Goal: Information Seeking & Learning: Check status

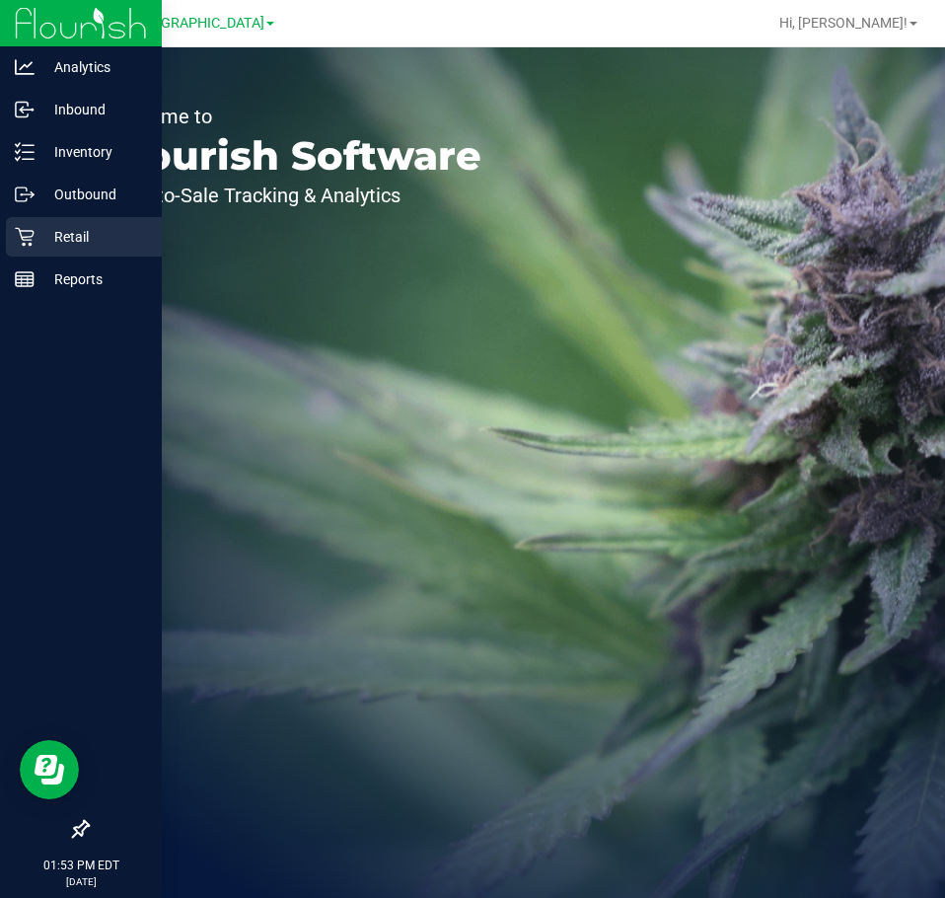
click at [30, 225] on div "Retail" at bounding box center [84, 236] width 156 height 39
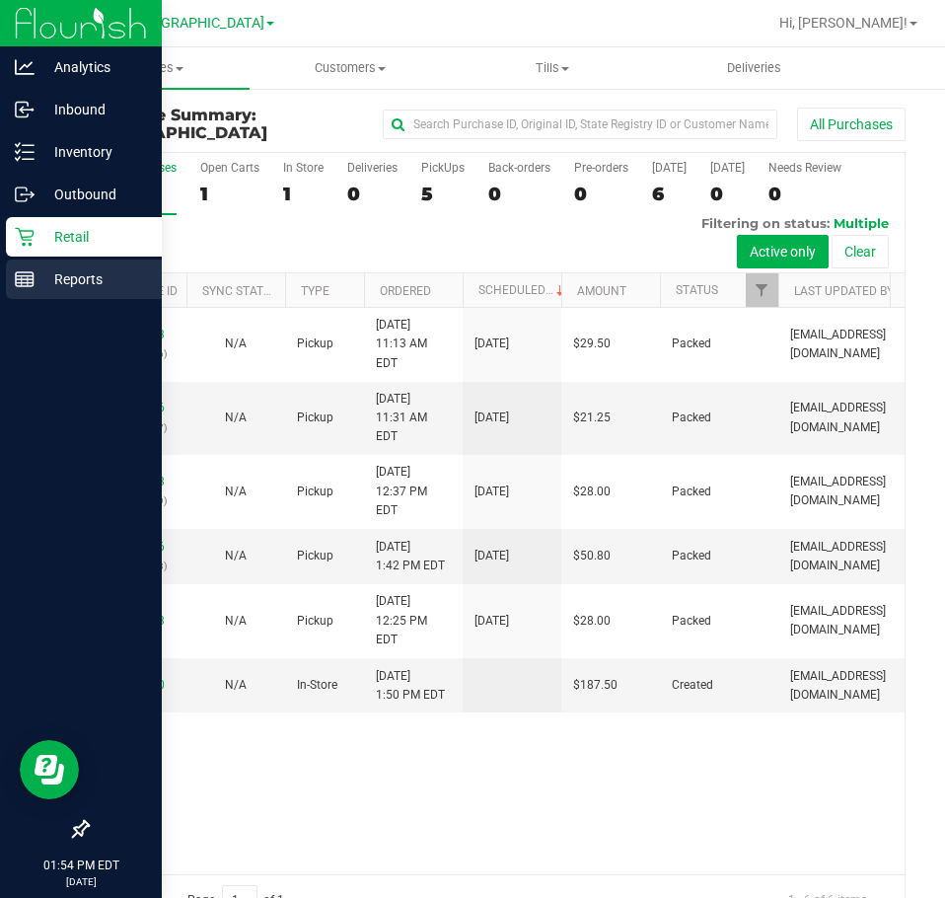
click at [39, 285] on p "Reports" at bounding box center [94, 279] width 118 height 24
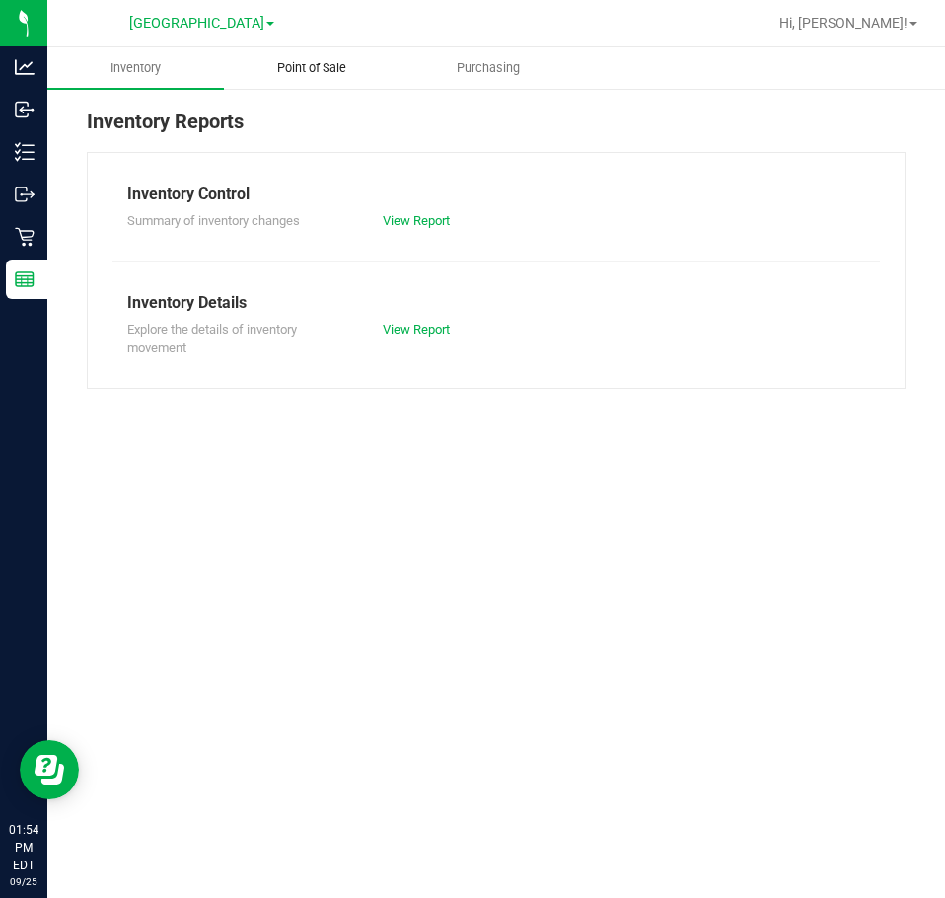
click at [301, 58] on uib-tab-heading "Point of Sale" at bounding box center [312, 67] width 175 height 39
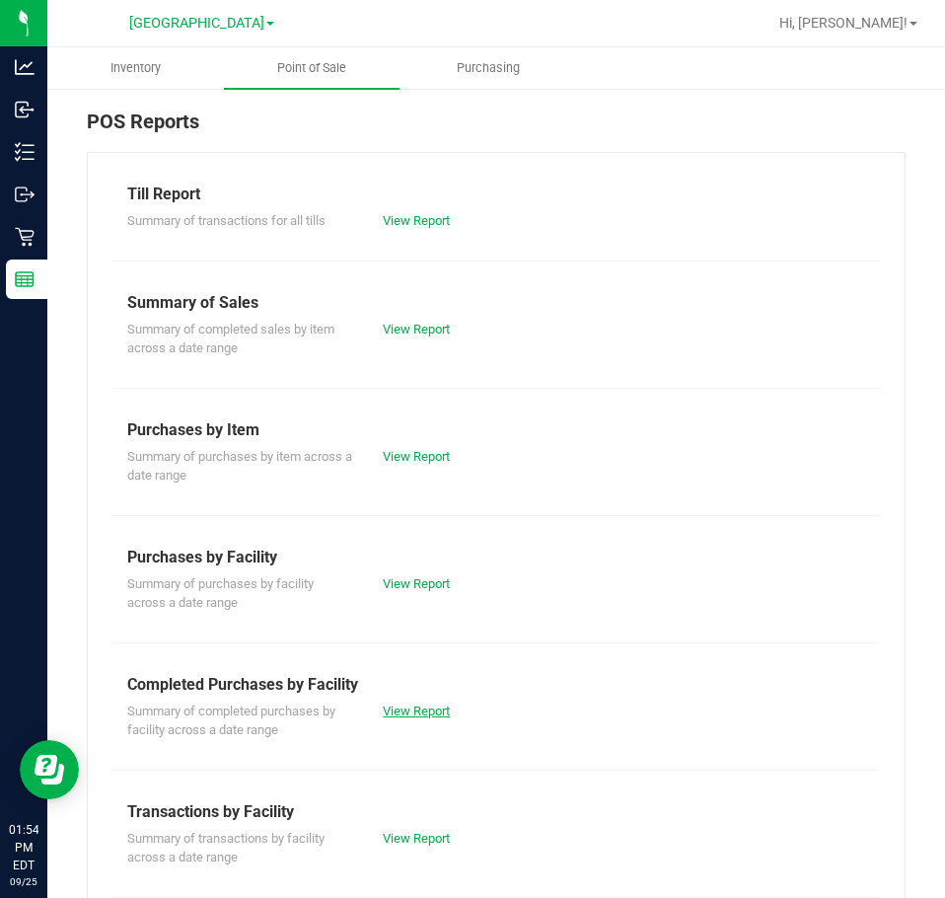
click at [431, 708] on link "View Report" at bounding box center [416, 710] width 67 height 15
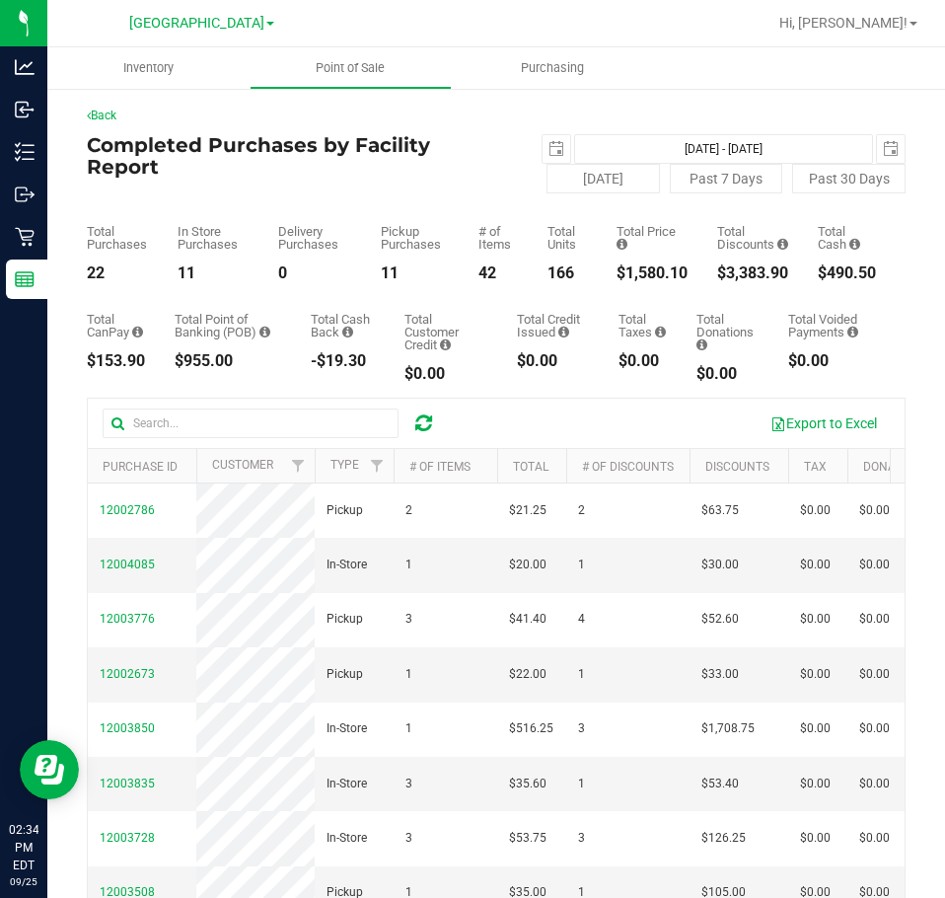
click at [660, 313] on div "Total CanPay $153.90 Total Point of Banking (POB) $955.00 Total Cash Back -$19.…" at bounding box center [496, 331] width 819 height 101
